Goal: Task Accomplishment & Management: Complete application form

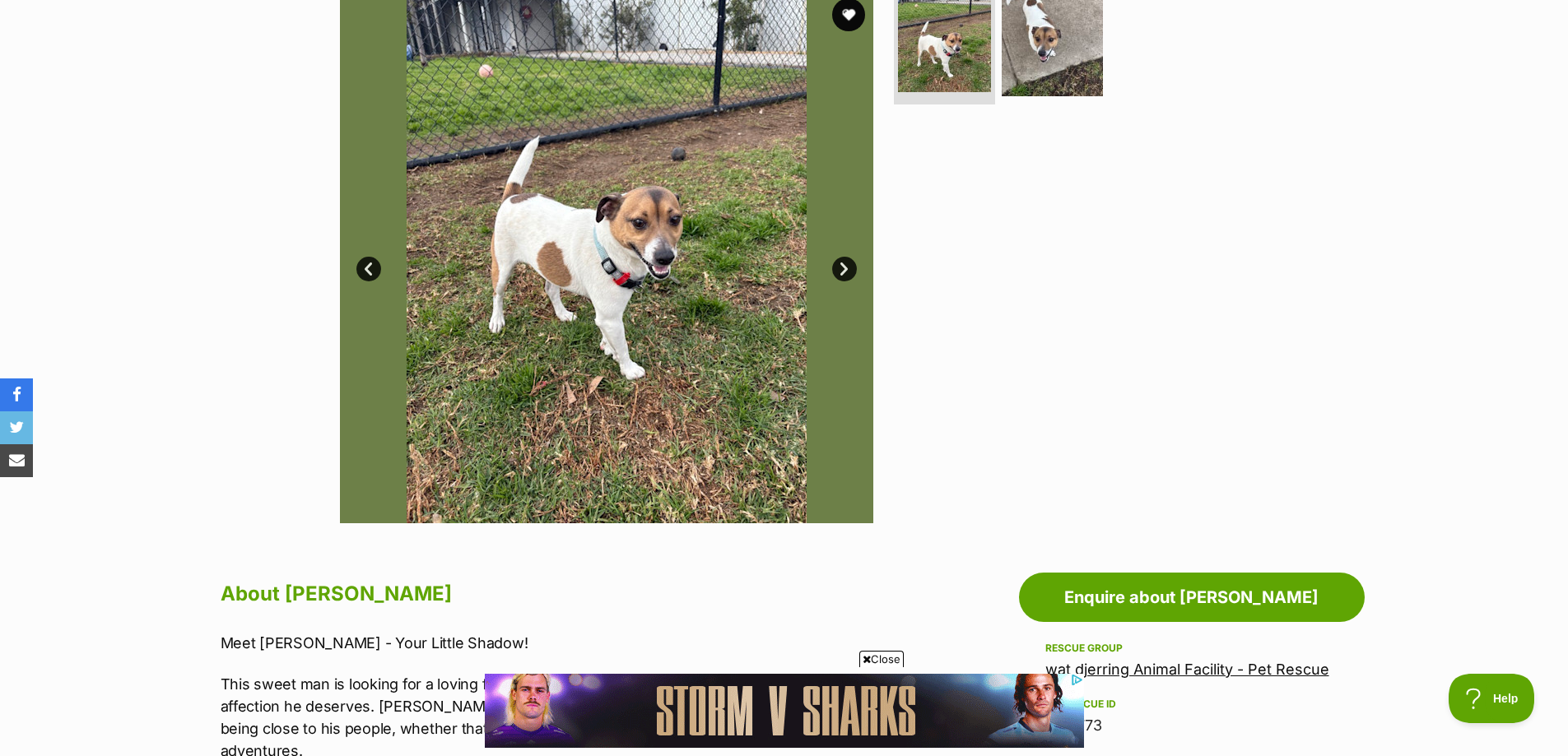
scroll to position [165, 0]
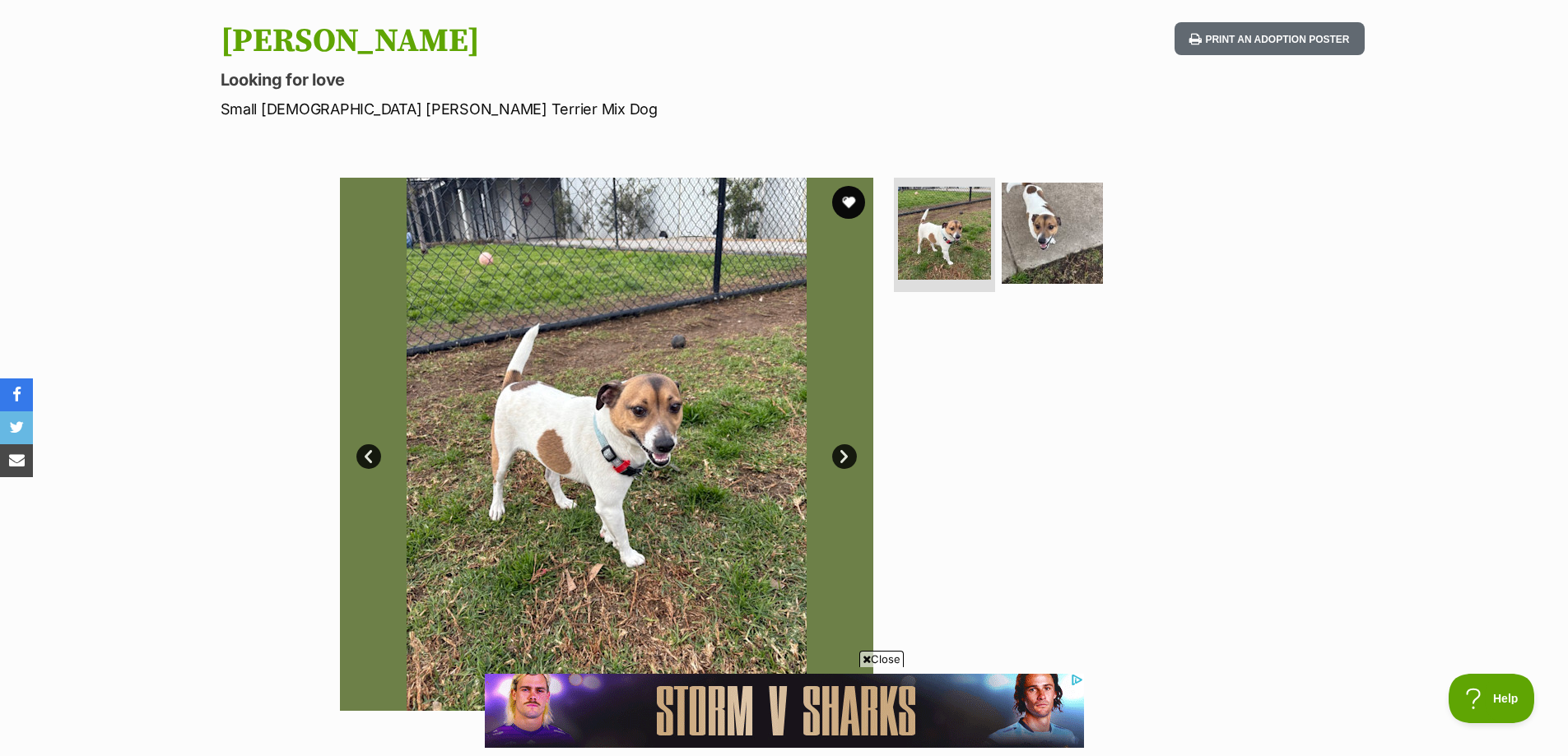
click at [671, 485] on img at bounding box center [607, 444] width 534 height 533
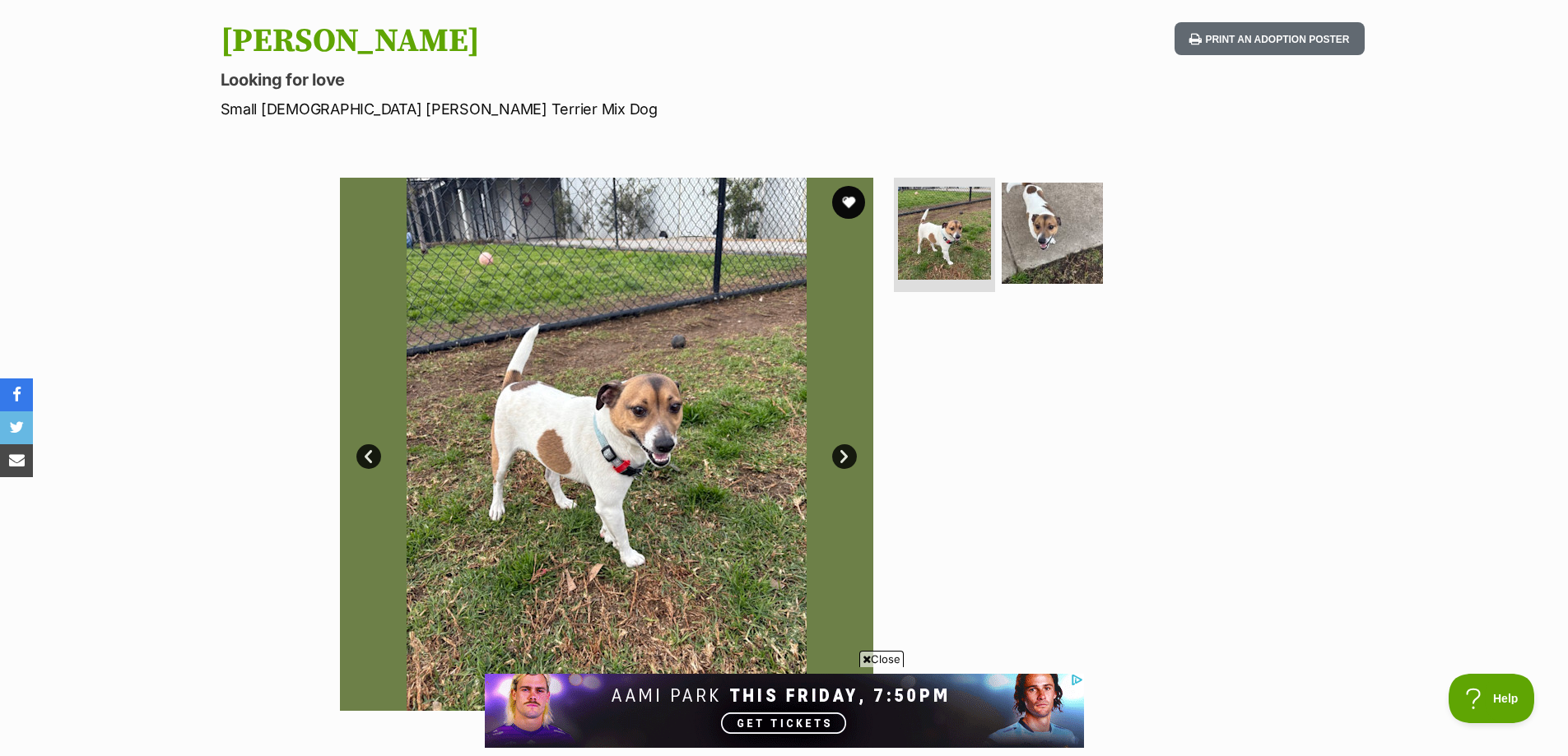
click at [586, 499] on img at bounding box center [607, 444] width 534 height 533
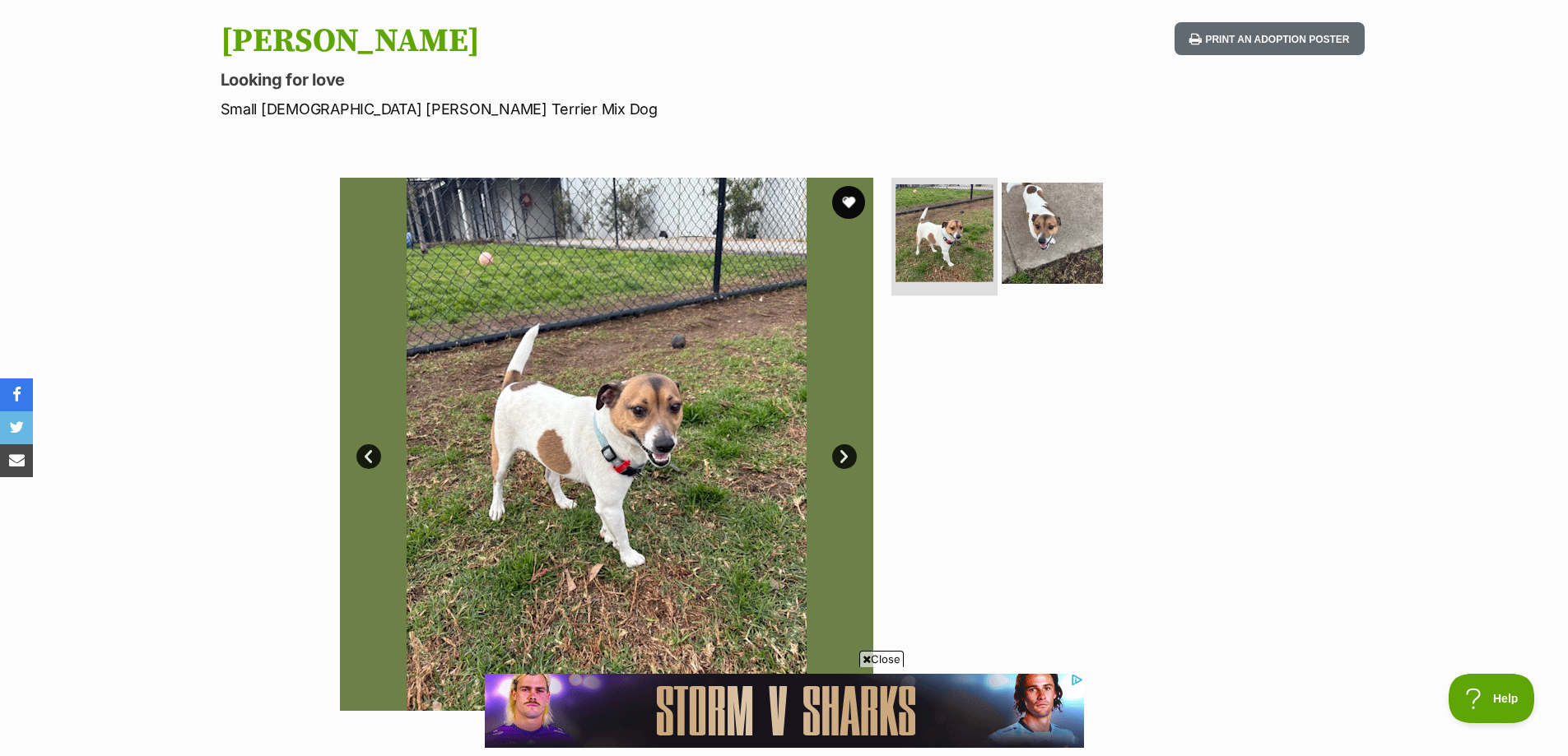
click at [918, 246] on img at bounding box center [944, 232] width 98 height 98
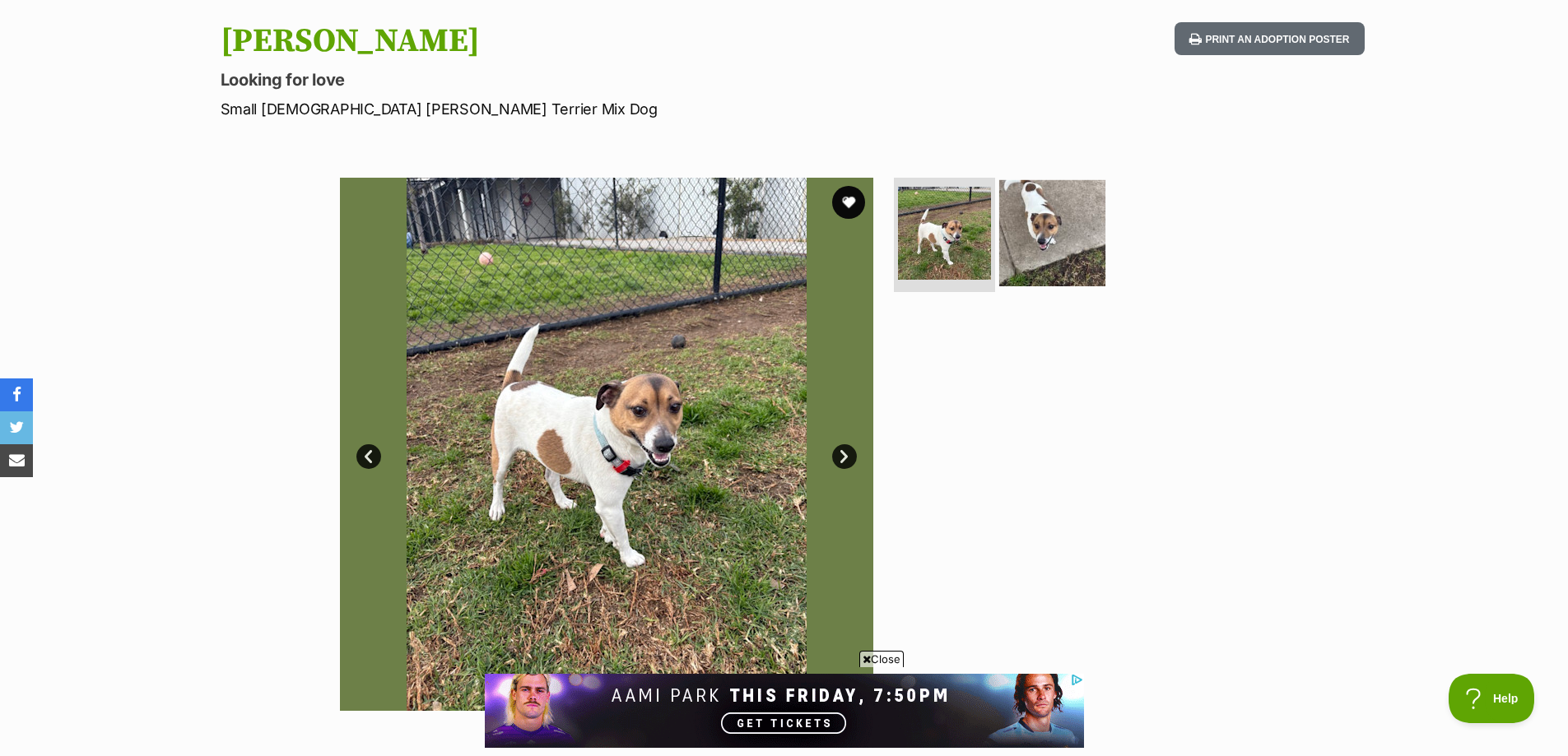
click at [1042, 233] on img at bounding box center [1052, 232] width 107 height 106
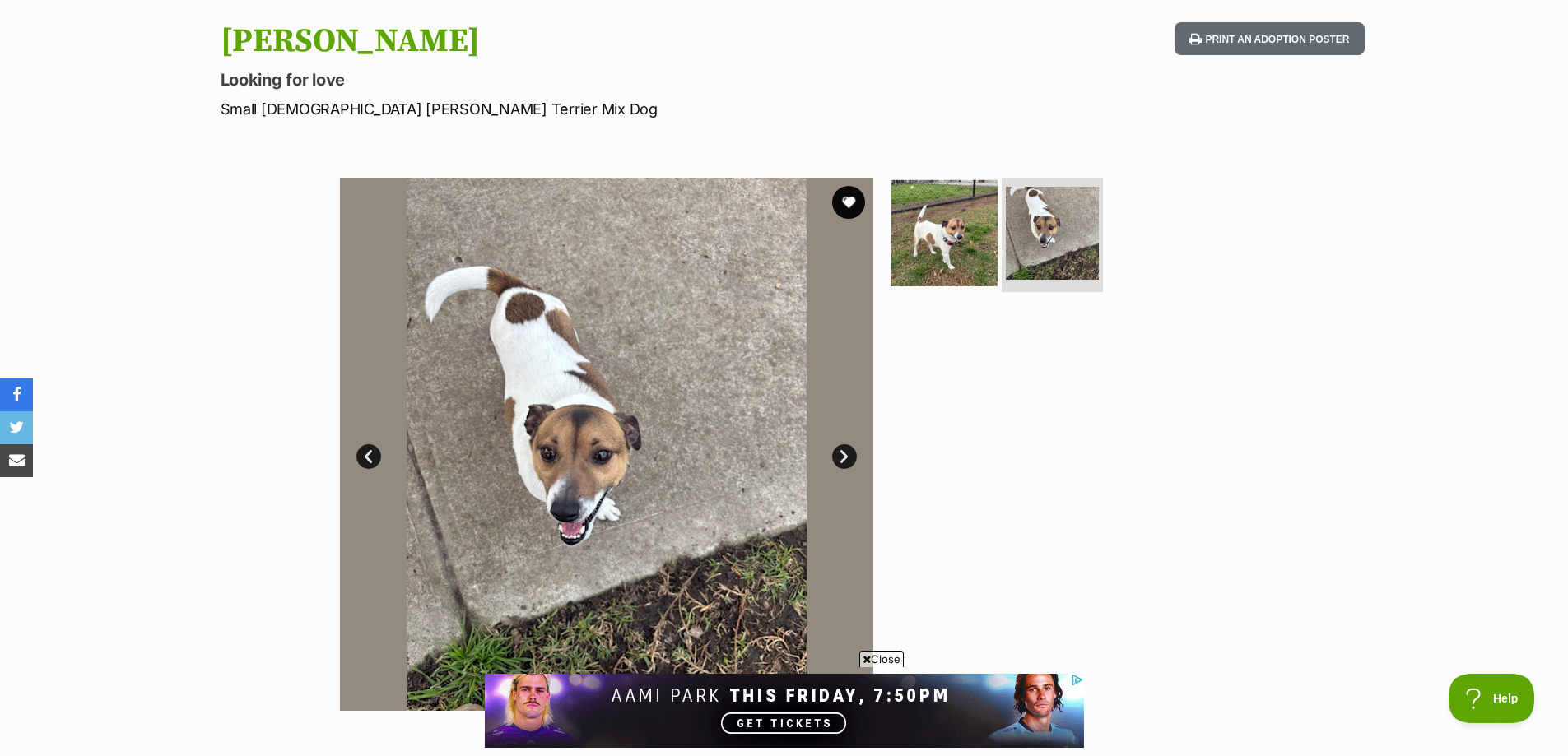
click at [924, 246] on img at bounding box center [944, 232] width 107 height 106
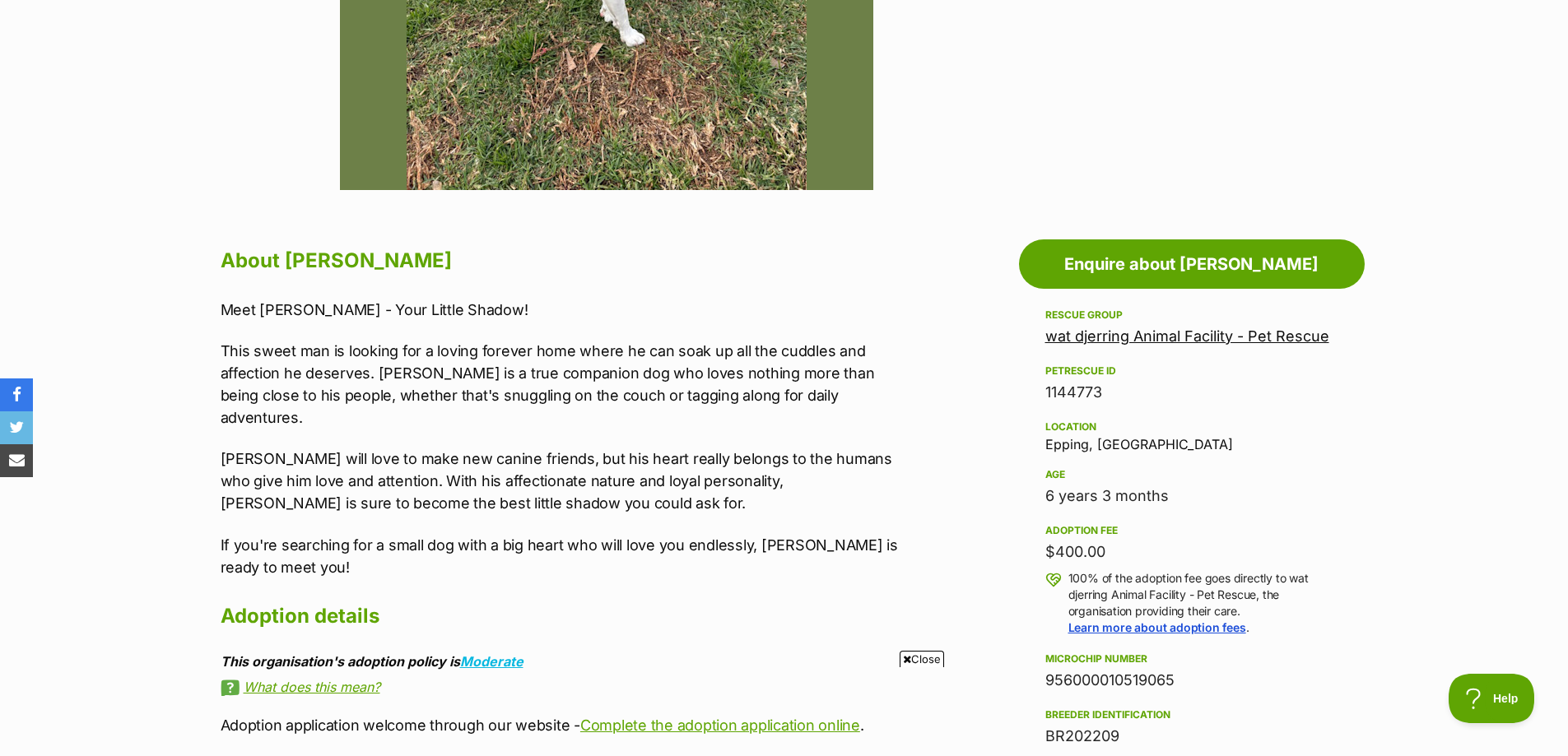
scroll to position [658, 0]
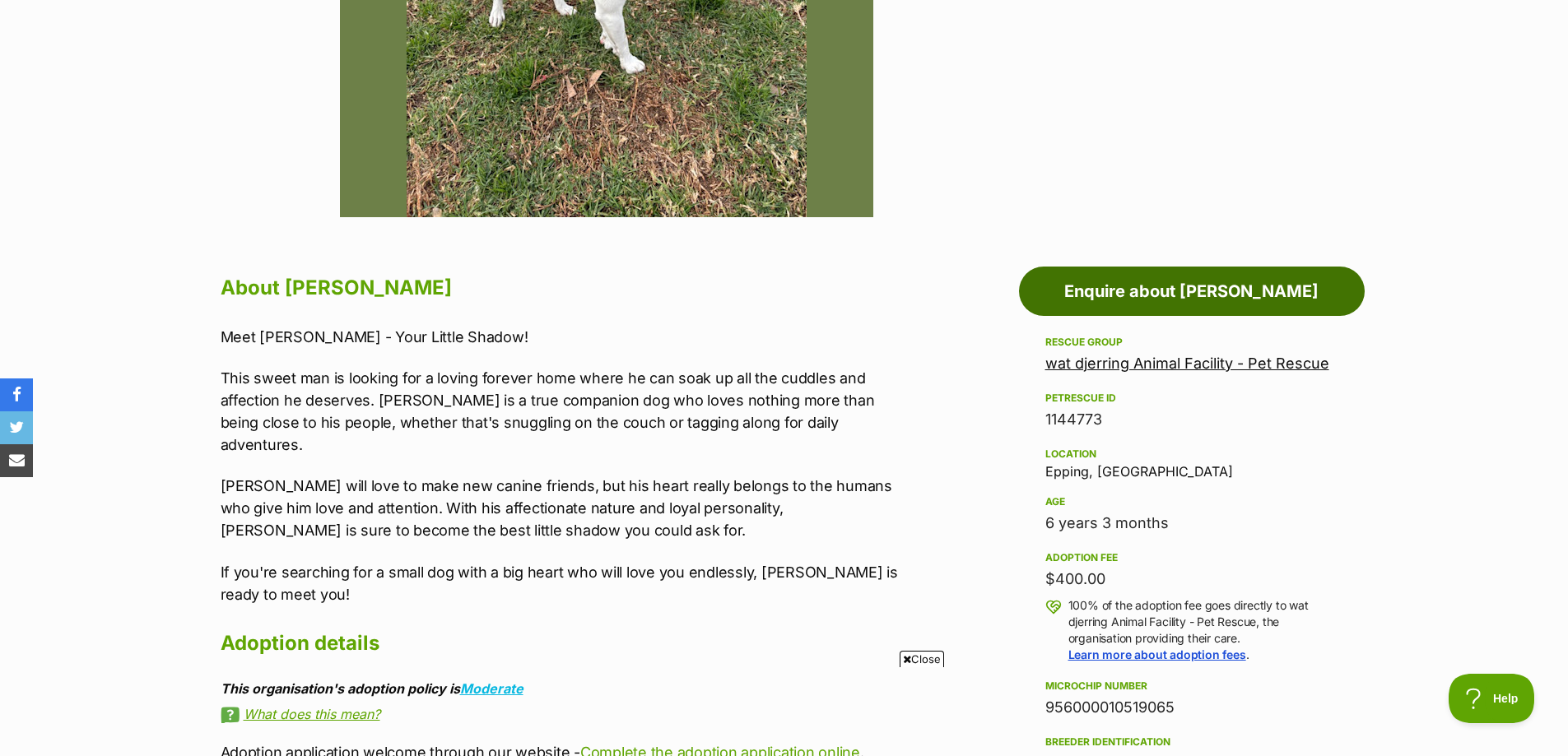
click at [1128, 297] on link "Enquire about [PERSON_NAME]" at bounding box center [1191, 291] width 346 height 49
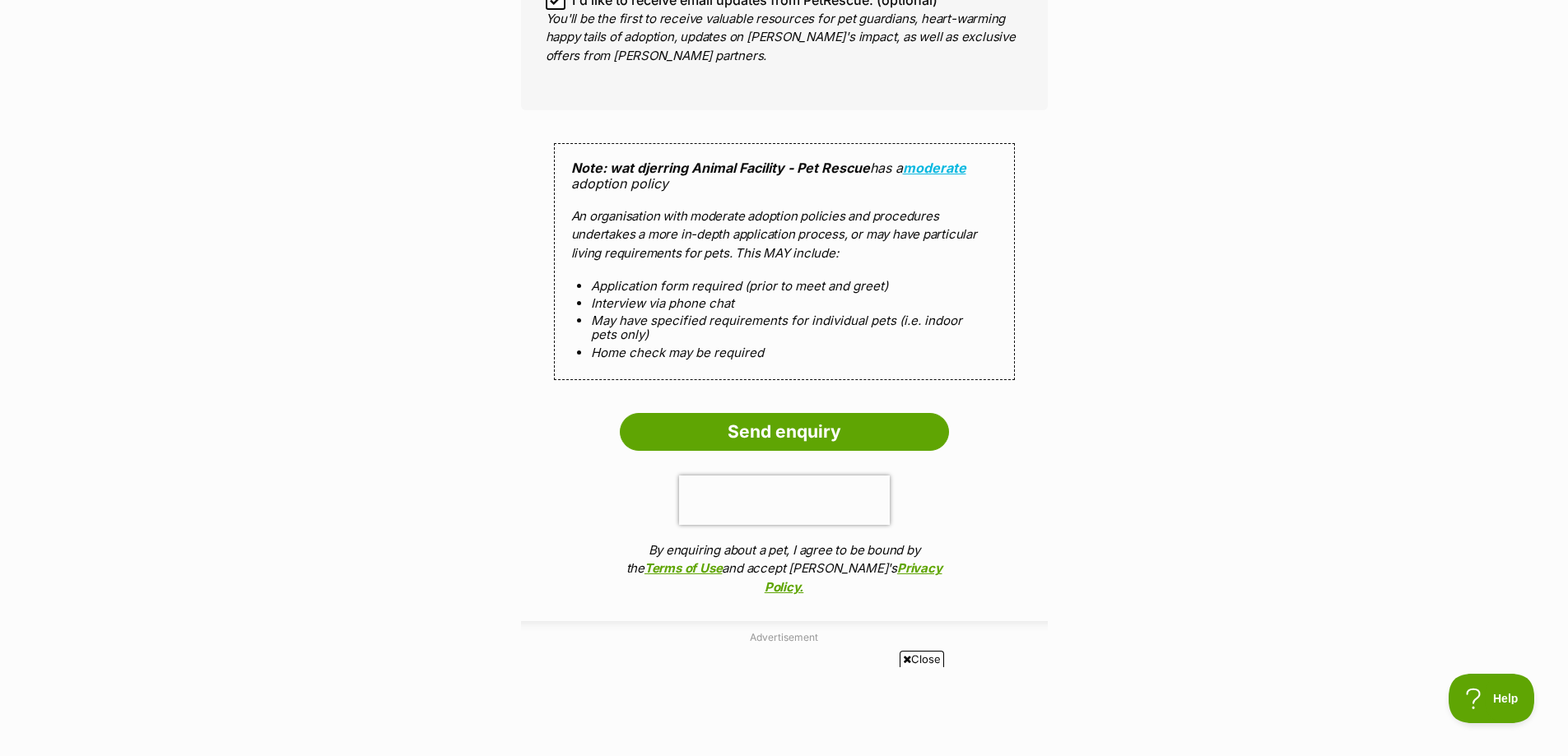
scroll to position [1398, 0]
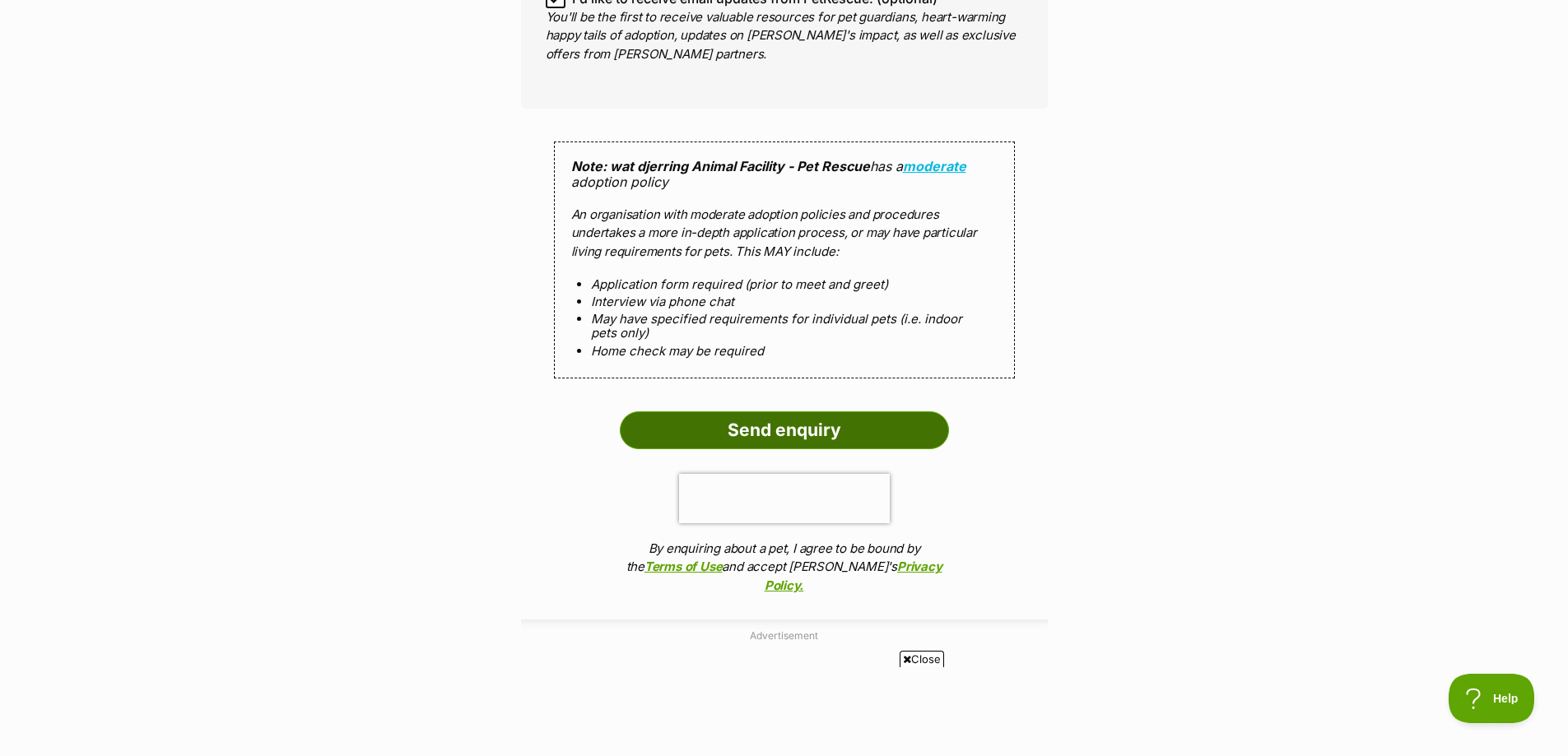
click at [776, 432] on input "Send enquiry" at bounding box center [784, 429] width 329 height 38
